Goal: Task Accomplishment & Management: Use online tool/utility

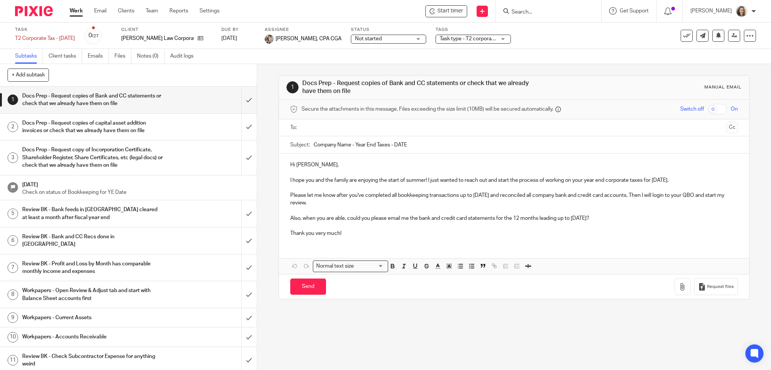
click at [532, 12] on input "Search" at bounding box center [545, 12] width 68 height 7
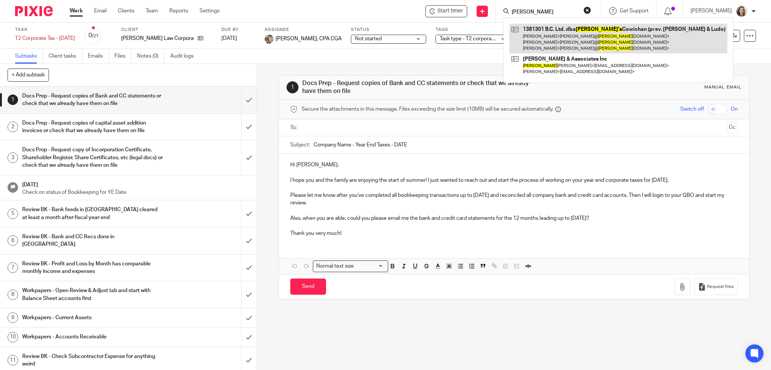
type input "hanks"
click at [578, 32] on link at bounding box center [618, 39] width 218 height 30
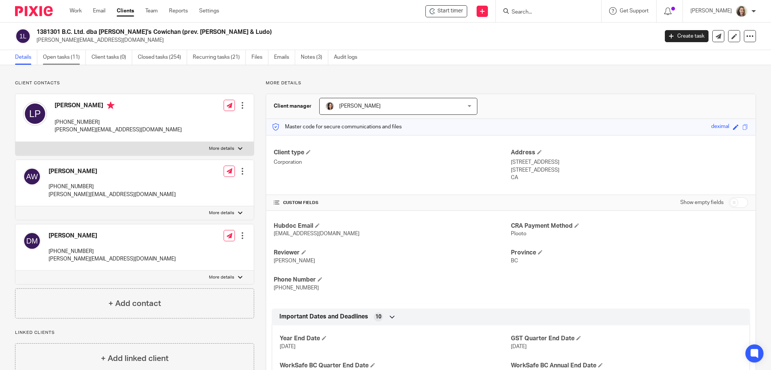
click at [65, 58] on link "Open tasks (11)" at bounding box center [64, 57] width 43 height 15
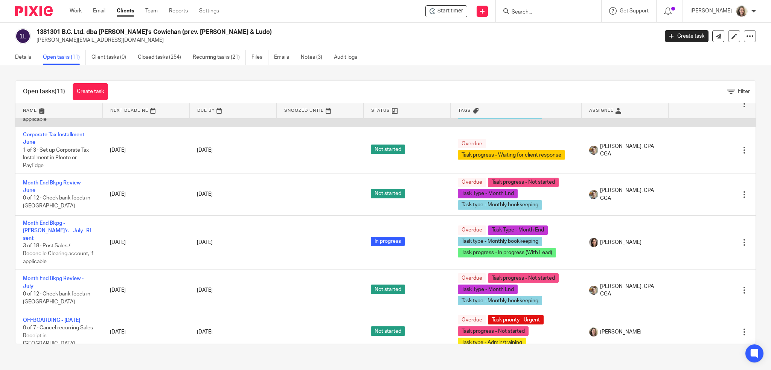
scroll to position [220, 0]
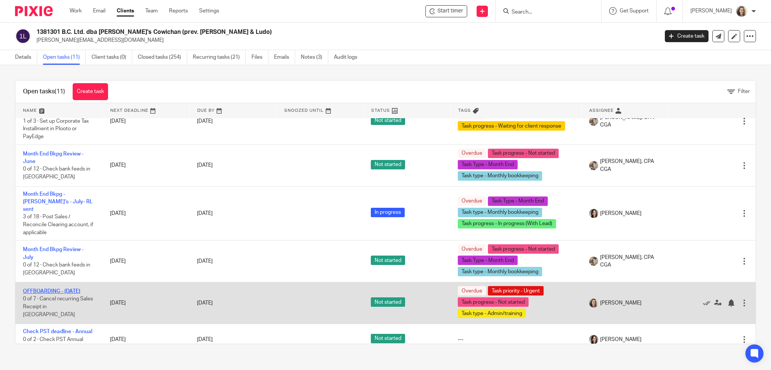
click at [41, 289] on link "OFFBOARDING - [DATE]" at bounding box center [51, 291] width 57 height 5
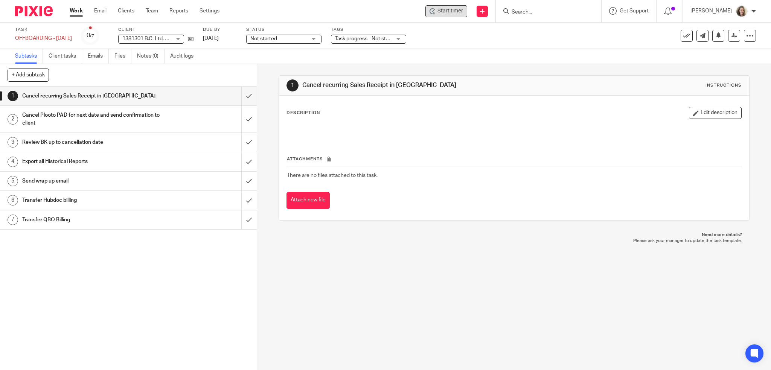
click at [463, 12] on span "Start timer" at bounding box center [451, 11] width 26 height 8
click at [453, 11] on span "Start timer" at bounding box center [451, 11] width 26 height 8
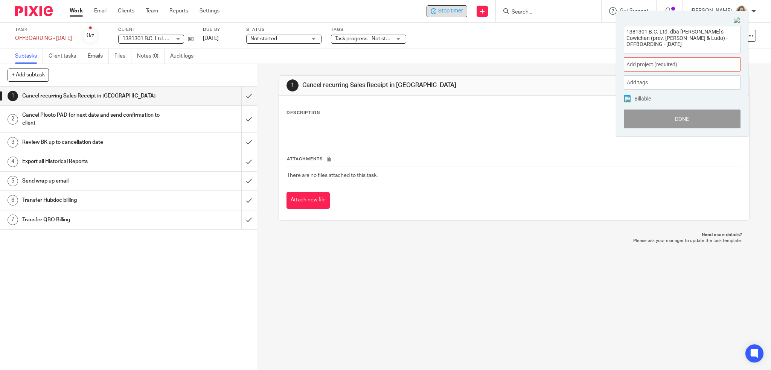
click at [677, 63] on span "Add project (required) :" at bounding box center [674, 65] width 95 height 8
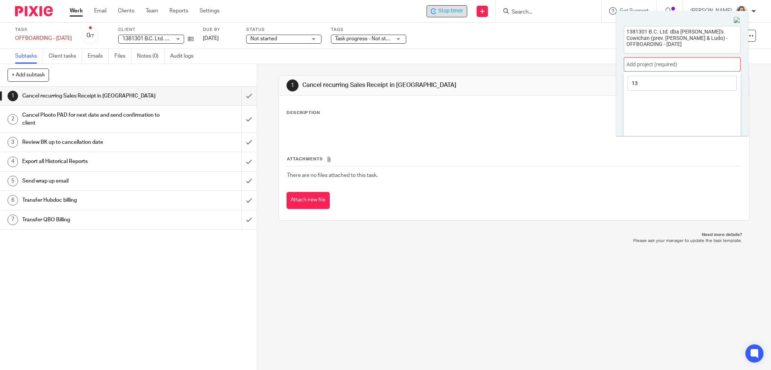
type input "1"
type input "[PERSON_NAME]"
click at [671, 115] on ul "[PERSON_NAME]'s Cowichan" at bounding box center [682, 120] width 117 height 16
click at [668, 120] on li "[PERSON_NAME]'s Cowichan" at bounding box center [680, 120] width 98 height 8
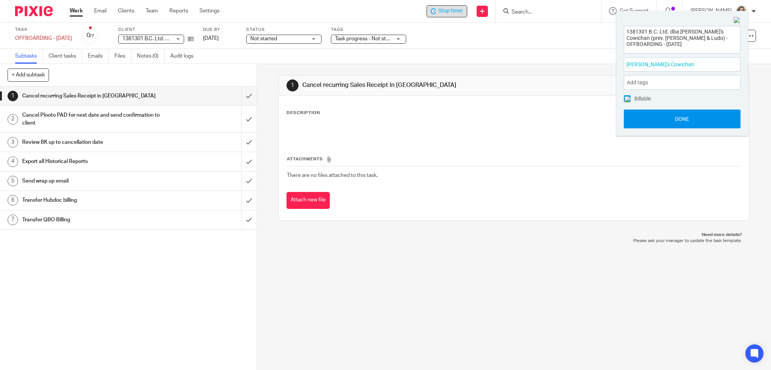
click at [691, 117] on button "Done" at bounding box center [682, 119] width 117 height 19
